Goal: Transaction & Acquisition: Download file/media

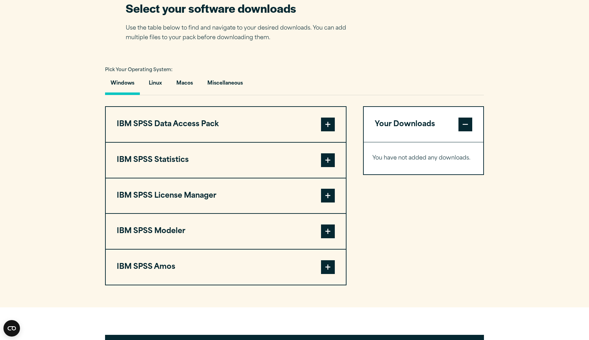
scroll to position [460, 0]
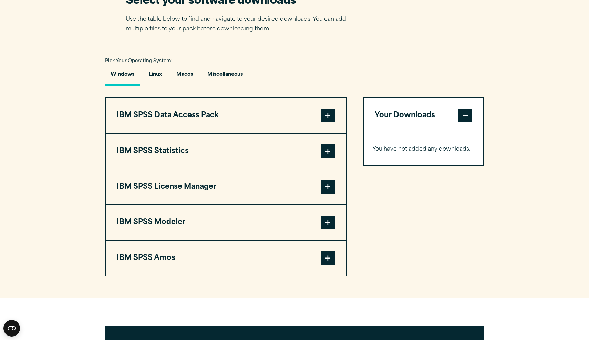
click at [325, 149] on span at bounding box center [328, 152] width 14 height 14
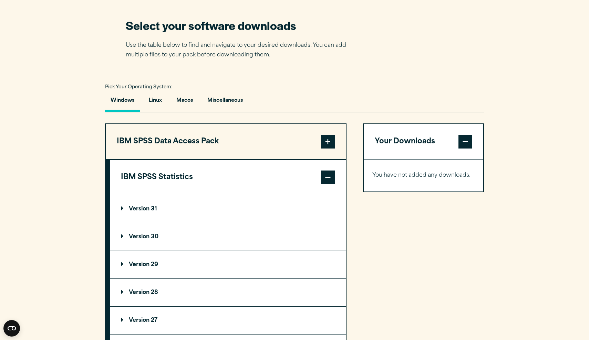
scroll to position [434, 0]
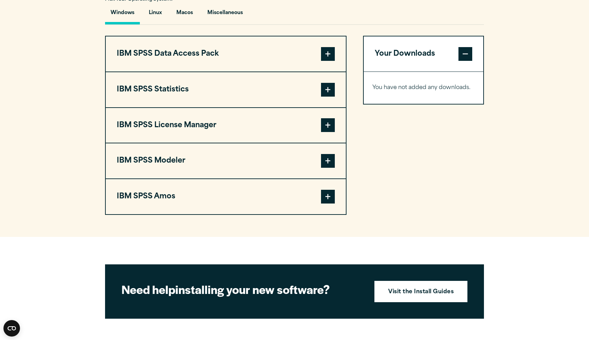
scroll to position [522, 0]
click at [221, 90] on button "IBM SPSS Statistics" at bounding box center [226, 89] width 240 height 35
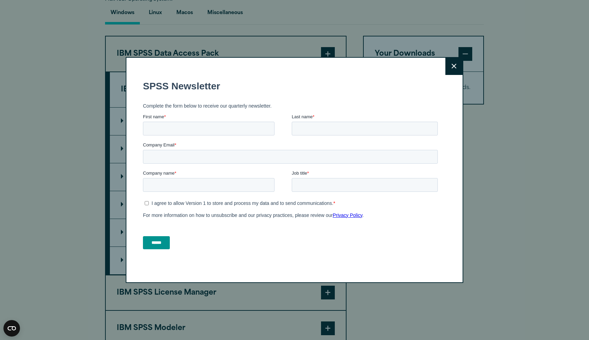
click at [452, 68] on button "Close" at bounding box center [453, 66] width 17 height 17
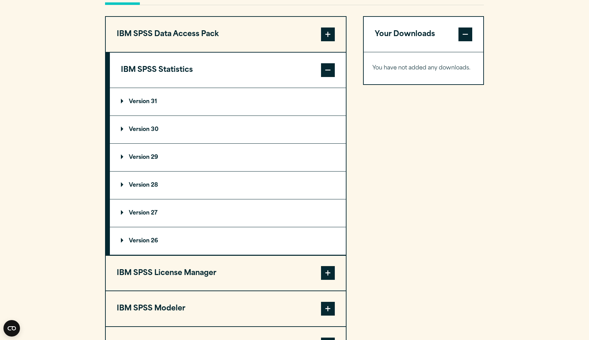
scroll to position [534, 0]
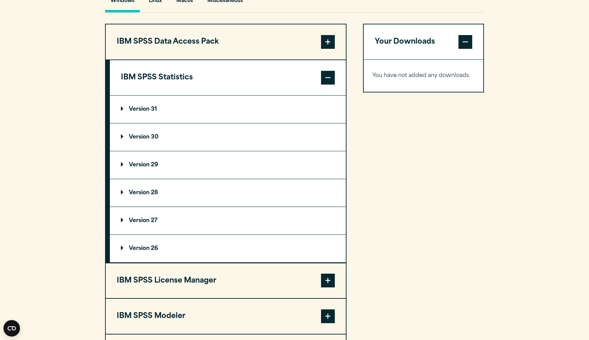
click at [135, 165] on p "Version 29" at bounding box center [139, 165] width 37 height 6
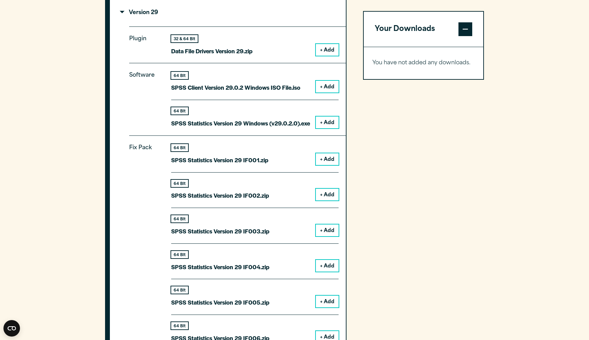
scroll to position [685, 0]
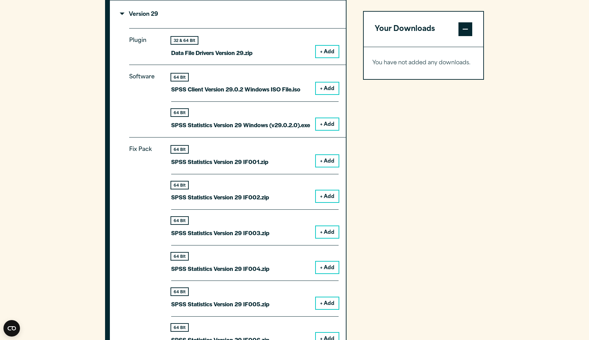
click at [325, 84] on button "+ Add" at bounding box center [327, 89] width 23 height 12
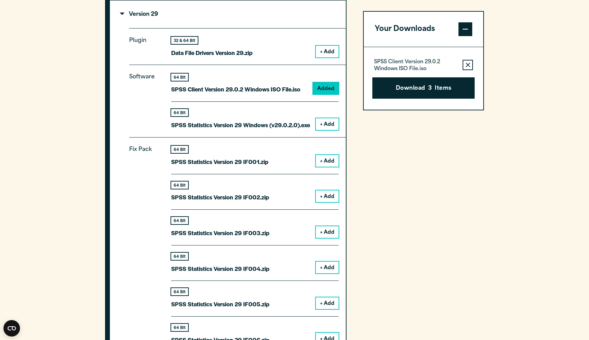
click at [328, 118] on button "+ Add" at bounding box center [327, 124] width 23 height 12
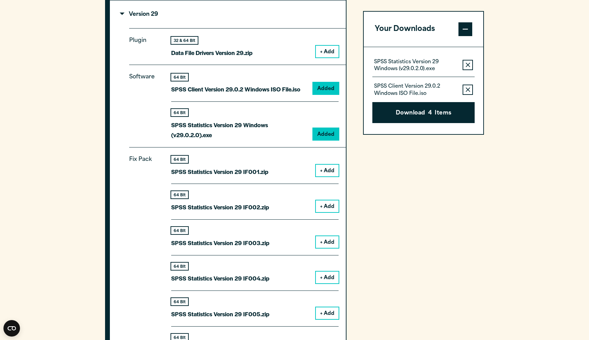
scroll to position [710, 0]
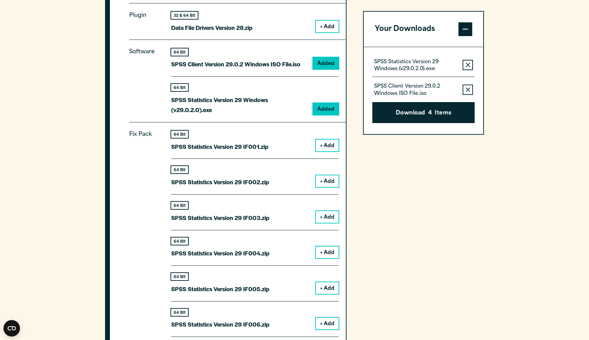
click at [330, 140] on button "+ Add" at bounding box center [327, 146] width 23 height 12
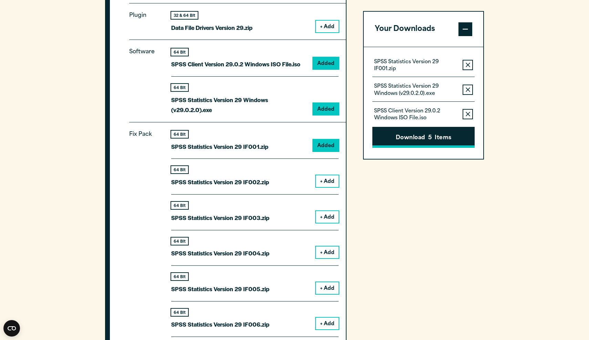
click at [431, 132] on button "Download 5 Items" at bounding box center [423, 137] width 102 height 21
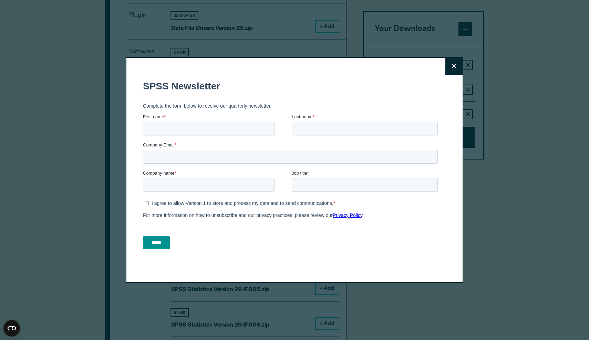
click at [449, 70] on button "Close" at bounding box center [453, 66] width 17 height 17
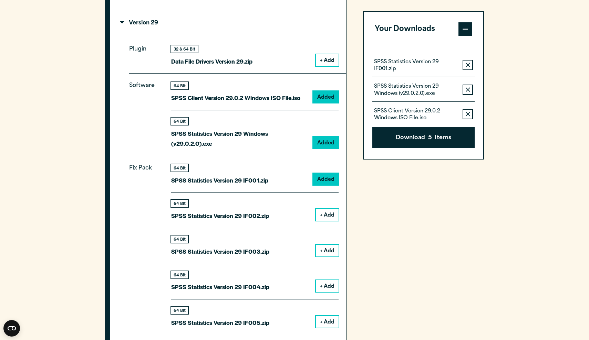
scroll to position [666, 0]
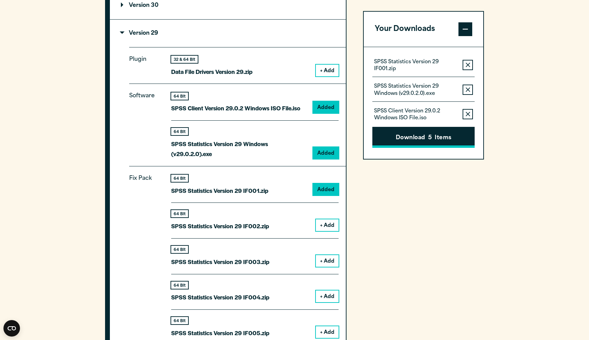
click at [412, 137] on button "Download 5 Items" at bounding box center [423, 137] width 102 height 21
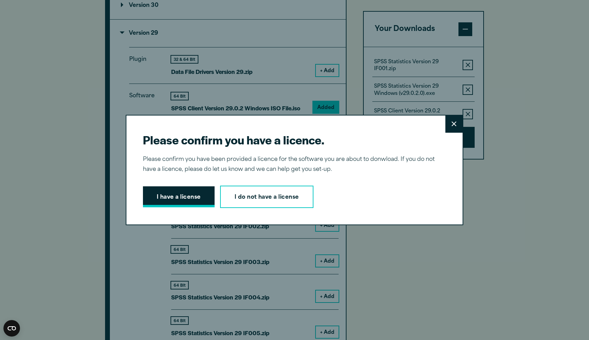
click at [204, 195] on button "I have a license" at bounding box center [179, 197] width 72 height 21
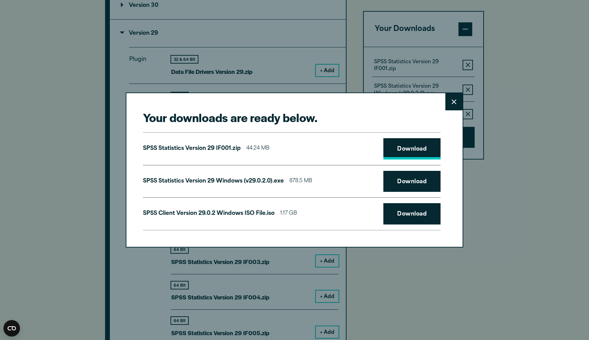
click at [423, 154] on link "Download" at bounding box center [411, 148] width 57 height 21
click at [408, 183] on link "Download" at bounding box center [411, 181] width 57 height 21
click at [405, 217] on link "Download" at bounding box center [411, 213] width 57 height 21
click at [522, 227] on div "Your downloads are ready below. Close SPSS Statistics Version 29 IF001.zip 44.2…" at bounding box center [294, 170] width 589 height 340
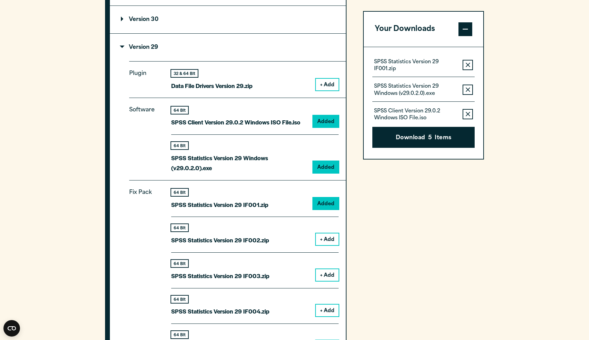
scroll to position [651, 0]
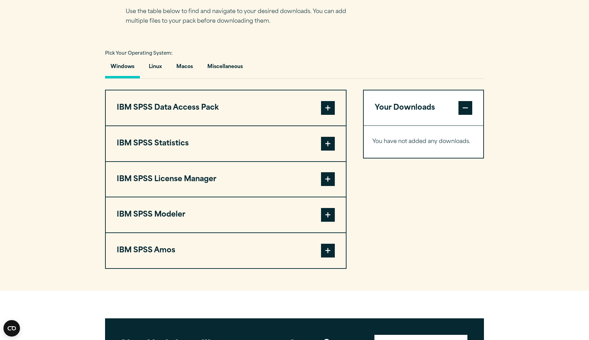
scroll to position [414, 0]
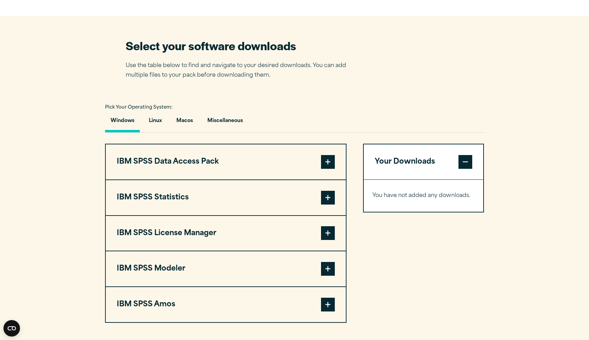
click at [187, 212] on button "IBM SPSS Statistics" at bounding box center [226, 197] width 240 height 35
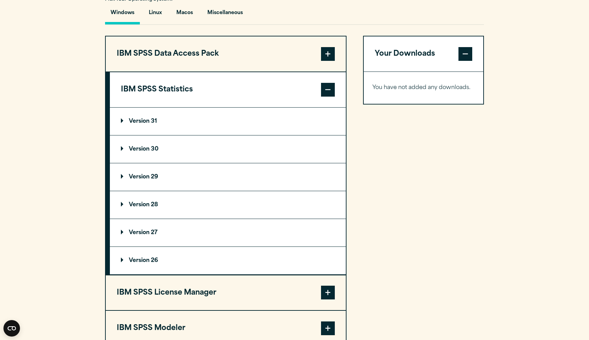
scroll to position [522, 0]
click at [150, 175] on p "Version 29" at bounding box center [139, 178] width 37 height 6
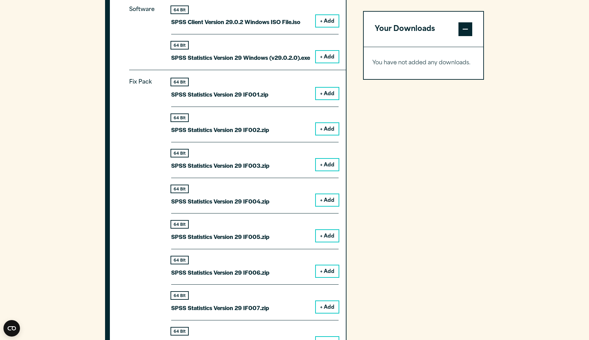
scroll to position [621, 0]
